Goal: Transaction & Acquisition: Obtain resource

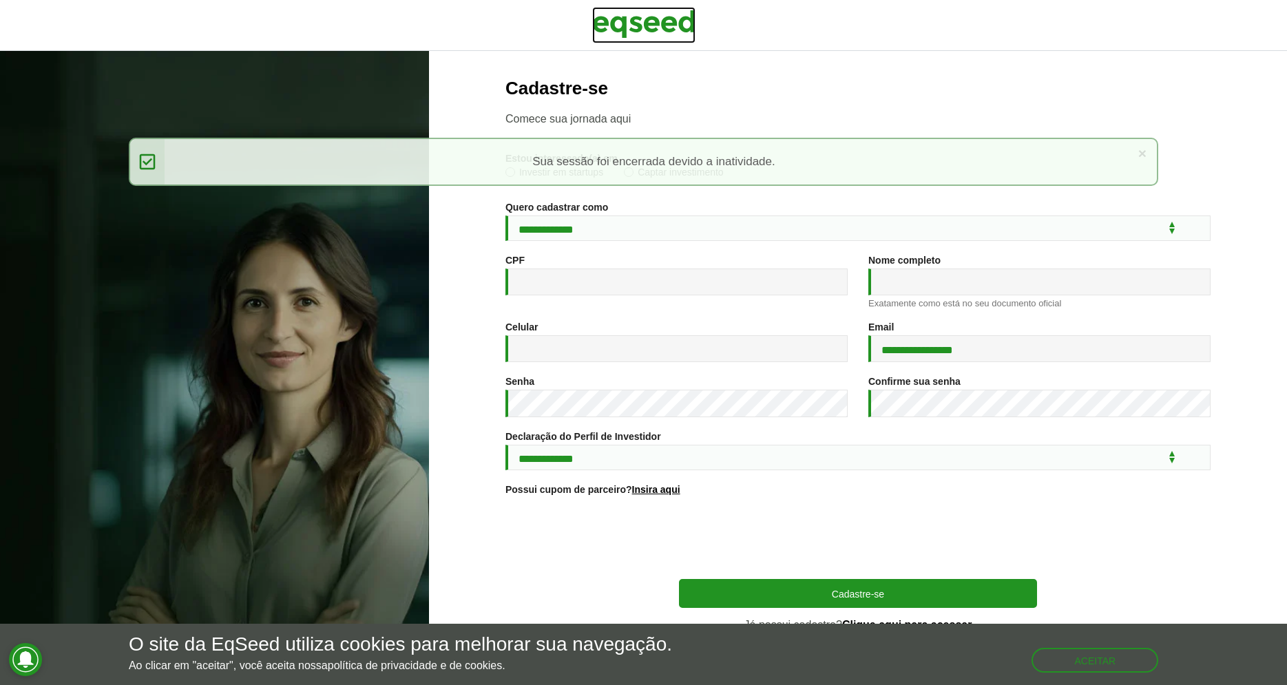
click at [658, 24] on img at bounding box center [643, 24] width 103 height 34
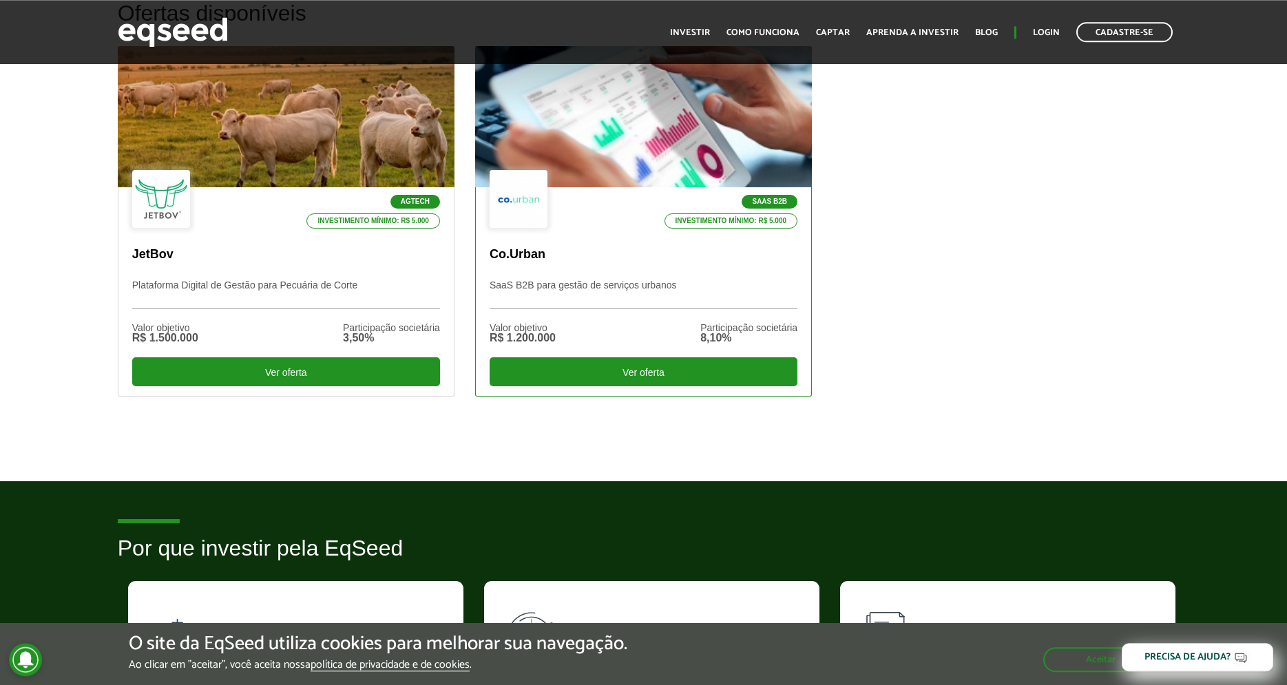
scroll to position [421, 0]
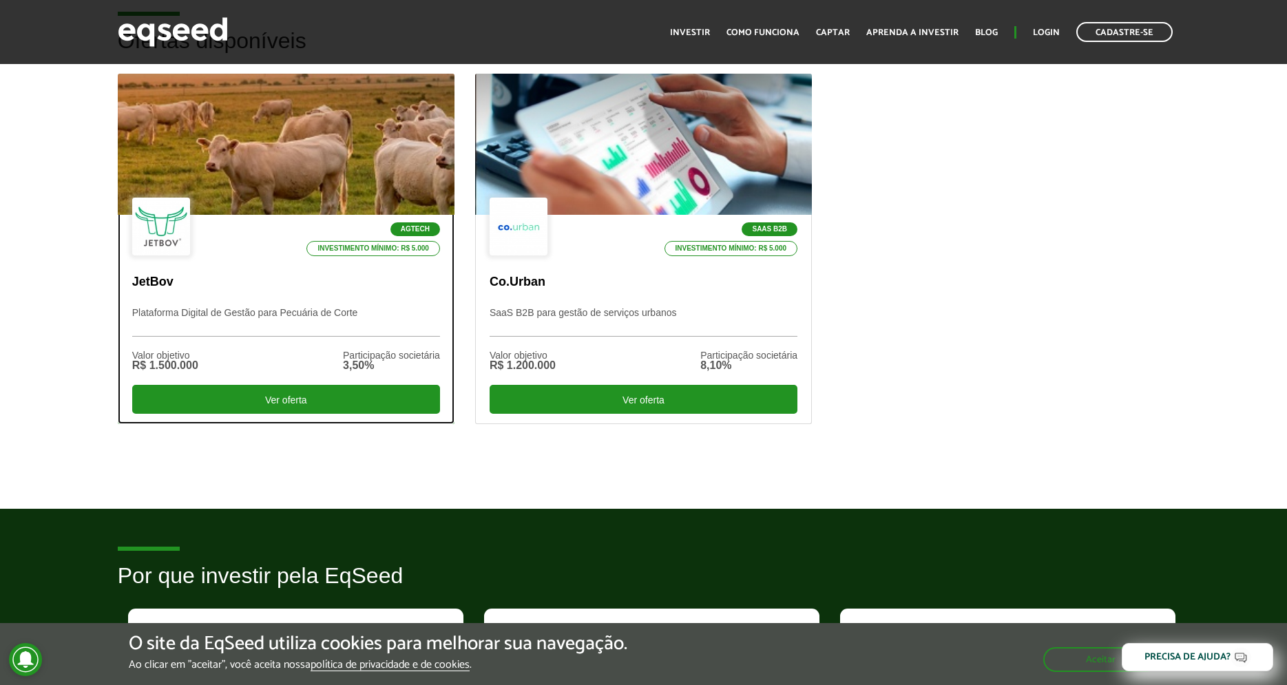
click at [291, 145] on div at bounding box center [286, 144] width 404 height 169
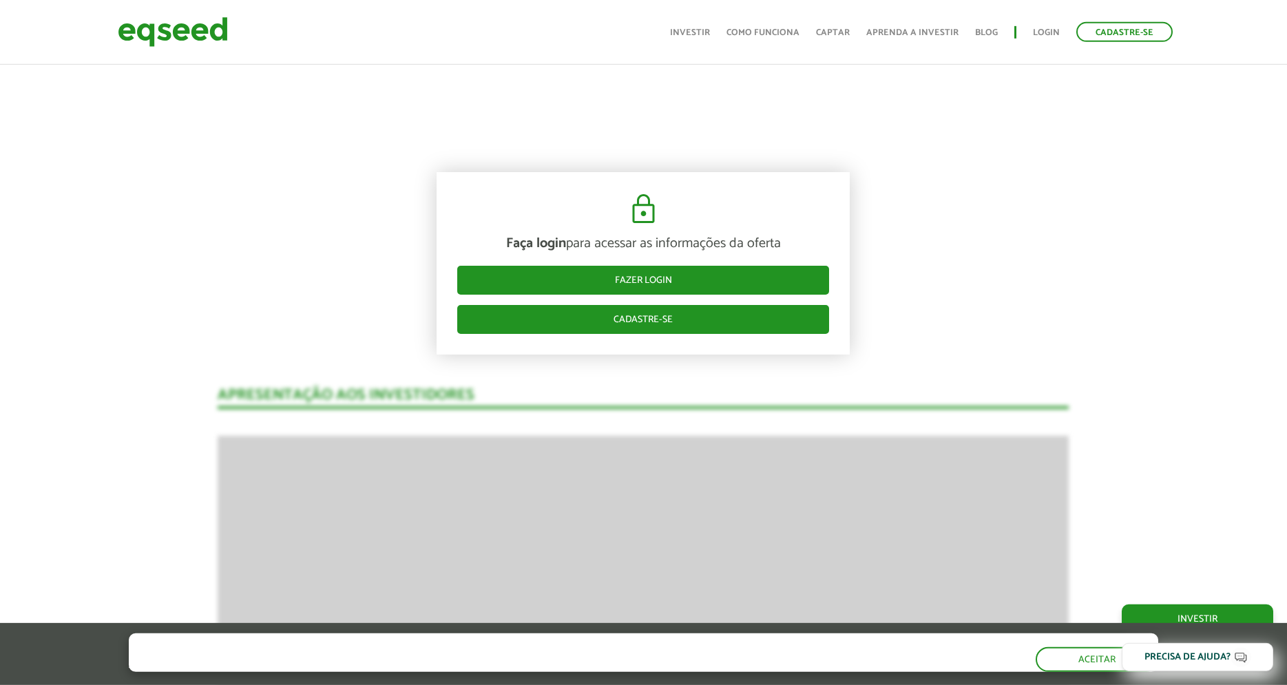
scroll to position [1666, 0]
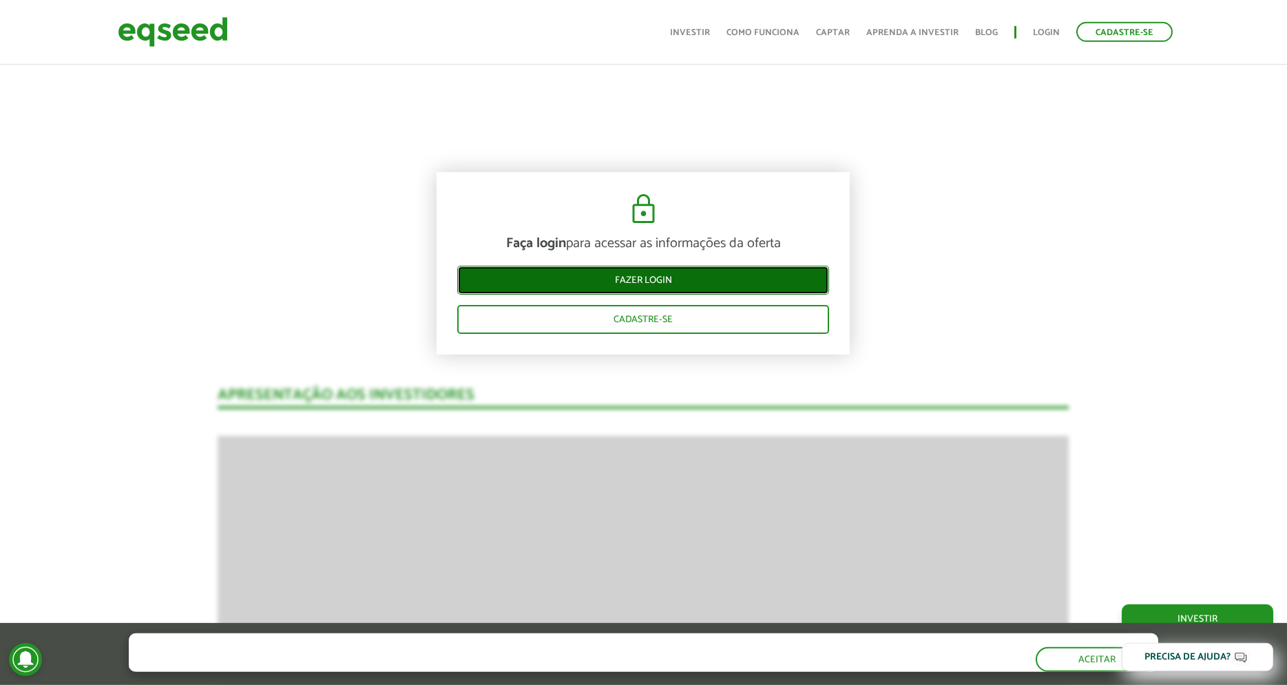
click at [666, 281] on link "Fazer login" at bounding box center [643, 280] width 372 height 29
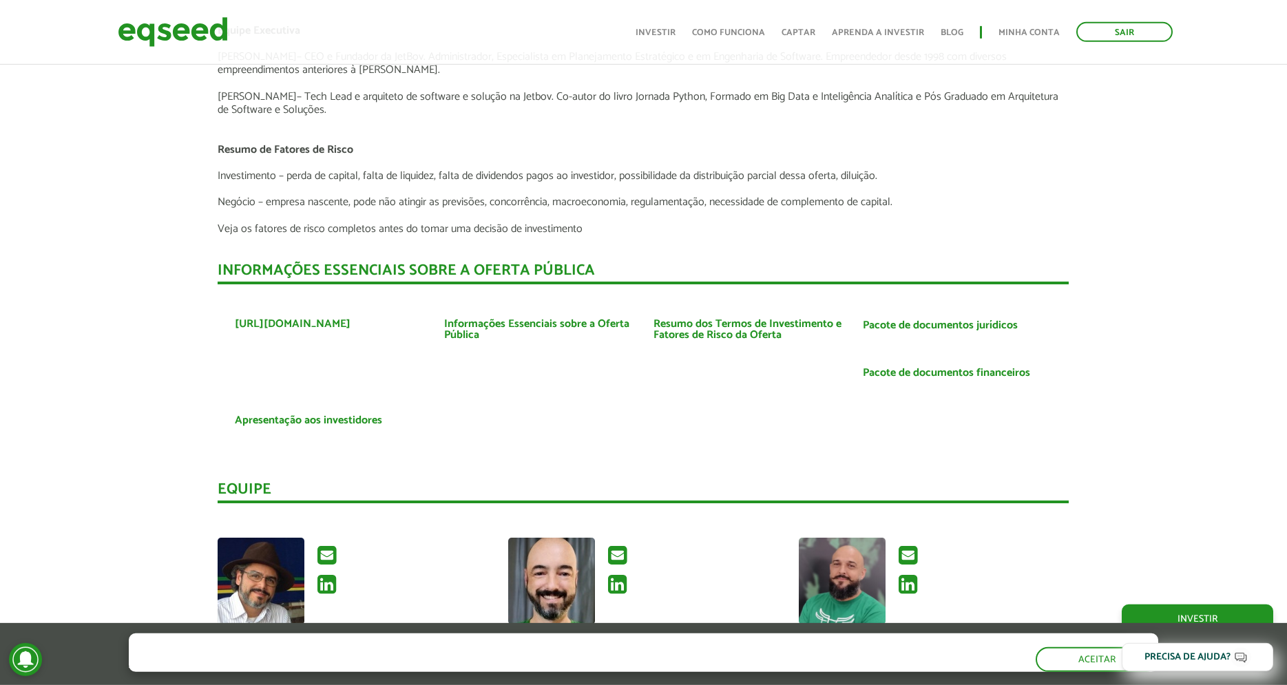
scroll to position [3072, 0]
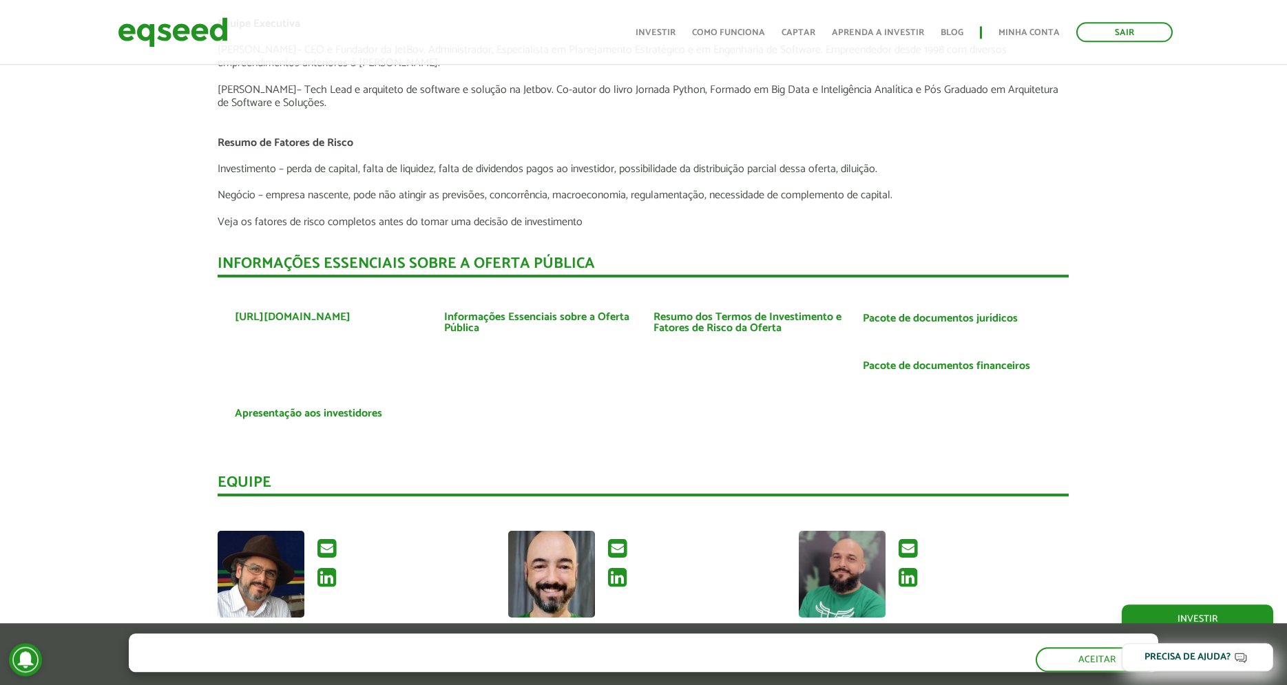
click at [293, 412] on link "Apresentação aos investidores" at bounding box center [308, 413] width 147 height 11
click at [556, 315] on link "Informações Essenciais sobre a Oferta Pública" at bounding box center [538, 323] width 189 height 22
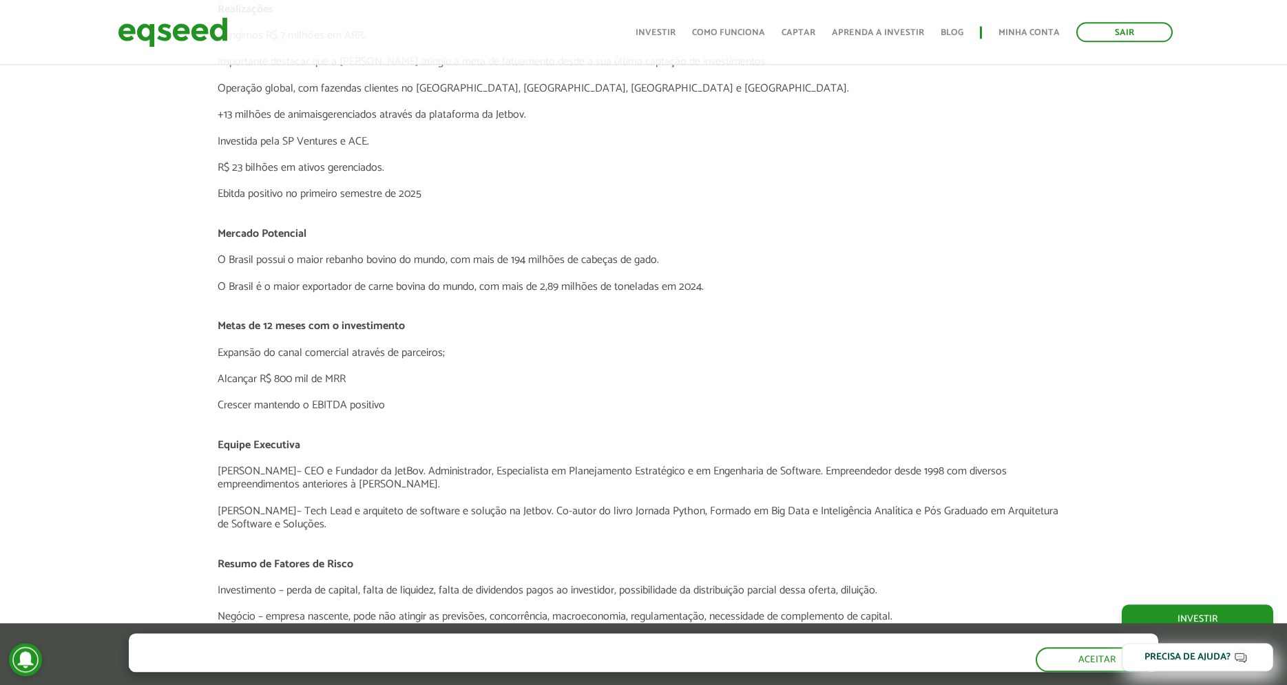
scroll to position [2159, 0]
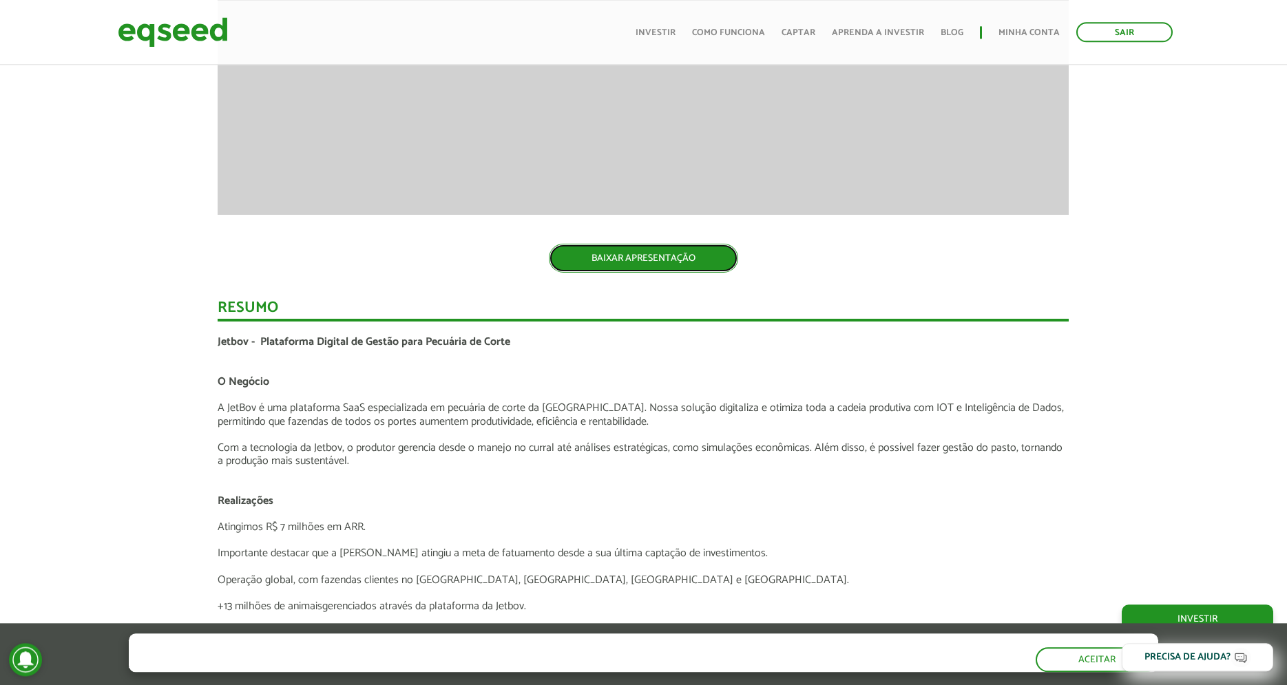
click at [595, 262] on link "BAIXAR APRESENTAÇÃO" at bounding box center [643, 258] width 189 height 29
